Goal: Information Seeking & Learning: Compare options

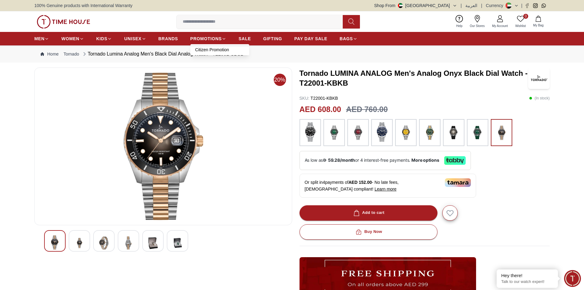
click at [215, 49] on link "Citizen Promotion" at bounding box center [219, 50] width 49 height 6
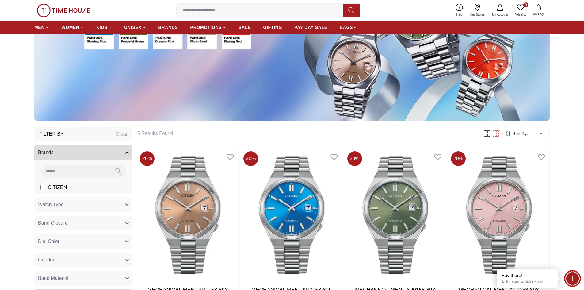
scroll to position [113, 0]
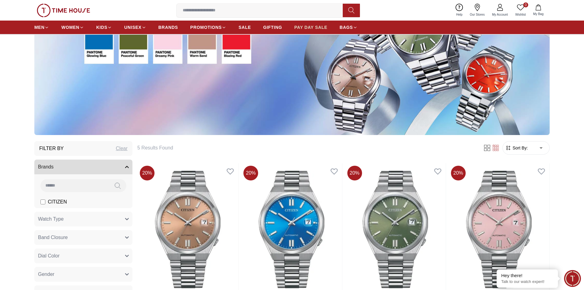
click at [309, 28] on span "PAY DAY SALE" at bounding box center [310, 27] width 33 height 6
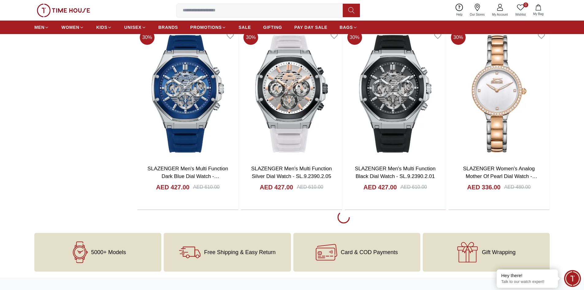
scroll to position [1004, 0]
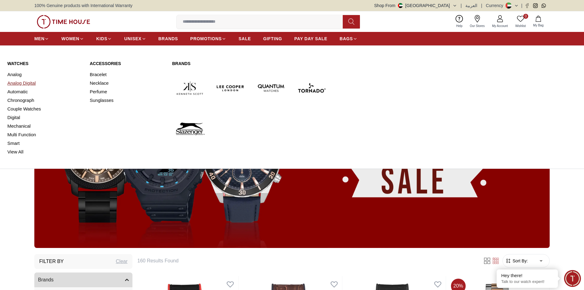
click at [15, 82] on link "Analog Digital" at bounding box center [44, 83] width 75 height 9
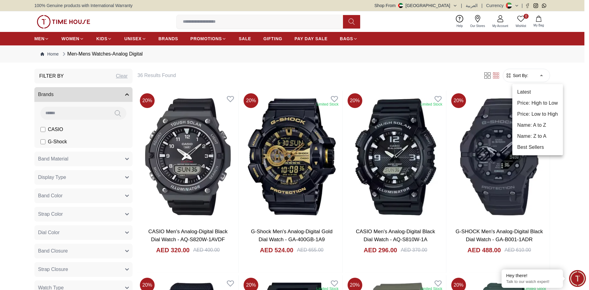
click at [533, 102] on li "Price: High to Low" at bounding box center [537, 103] width 51 height 11
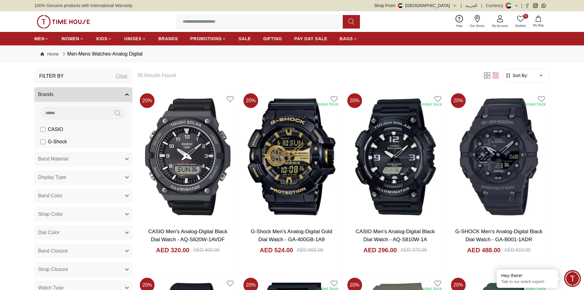
type input "*"
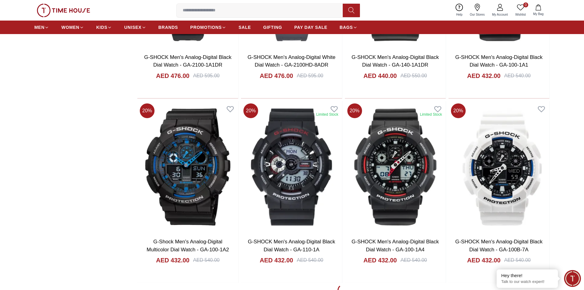
scroll to position [749, 0]
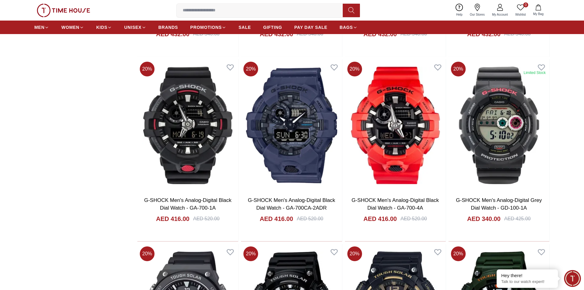
scroll to position [985, 0]
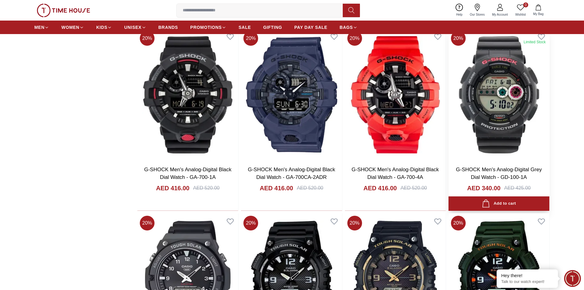
scroll to position [965, 0]
